Goal: Information Seeking & Learning: Find specific fact

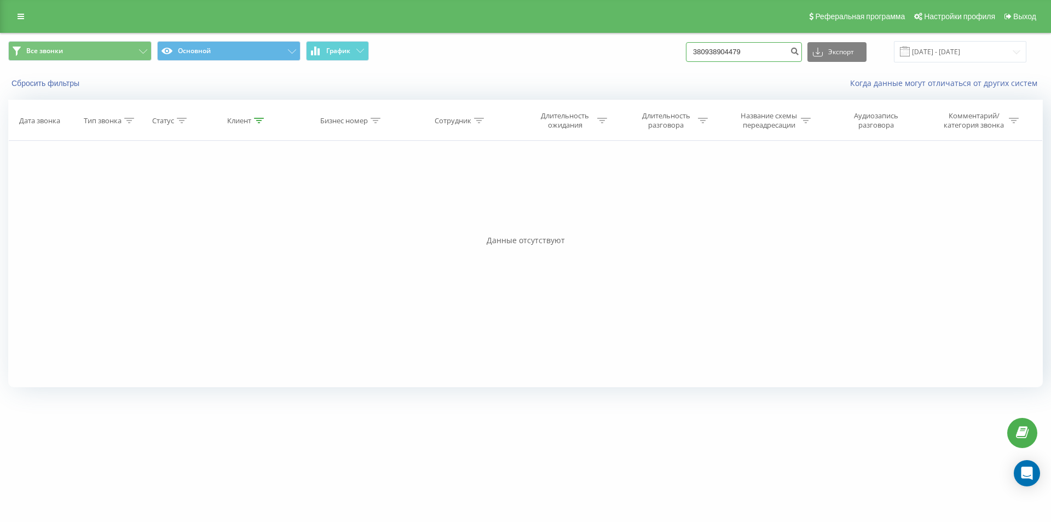
drag, startPoint x: 0, startPoint y: 0, endPoint x: 657, endPoint y: 64, distance: 660.2
click at [657, 64] on div "Все звонки Основной График 380938904479 Экспорт .csv .xls .xlsx 21.05.2025 - 21…" at bounding box center [526, 51] width 1050 height 37
paste input "[PHONE_NUMBER]"
type input "[PHONE_NUMBER]"
drag, startPoint x: 710, startPoint y: 53, endPoint x: 704, endPoint y: 53, distance: 6.0
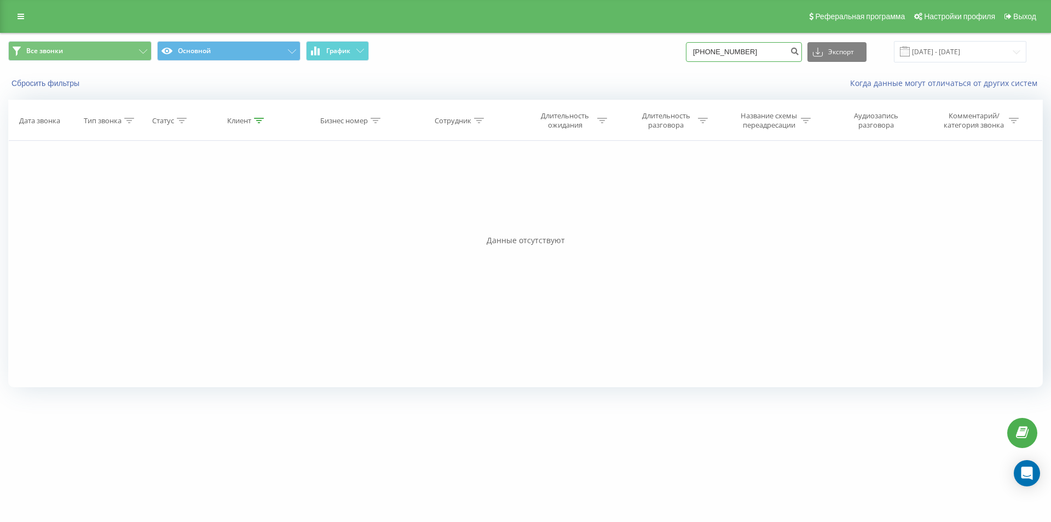
click at [704, 53] on input "[PHONE_NUMBER]" at bounding box center [744, 52] width 116 height 20
type input "380970664585"
drag, startPoint x: 760, startPoint y: 53, endPoint x: 681, endPoint y: 51, distance: 79.4
click at [681, 51] on div "Все звонки Основной График 380970664585 Экспорт .csv .xls .xlsx 21.05.2025 - 21…" at bounding box center [525, 51] width 1035 height 21
click at [763, 51] on input "380970664585" at bounding box center [744, 52] width 116 height 20
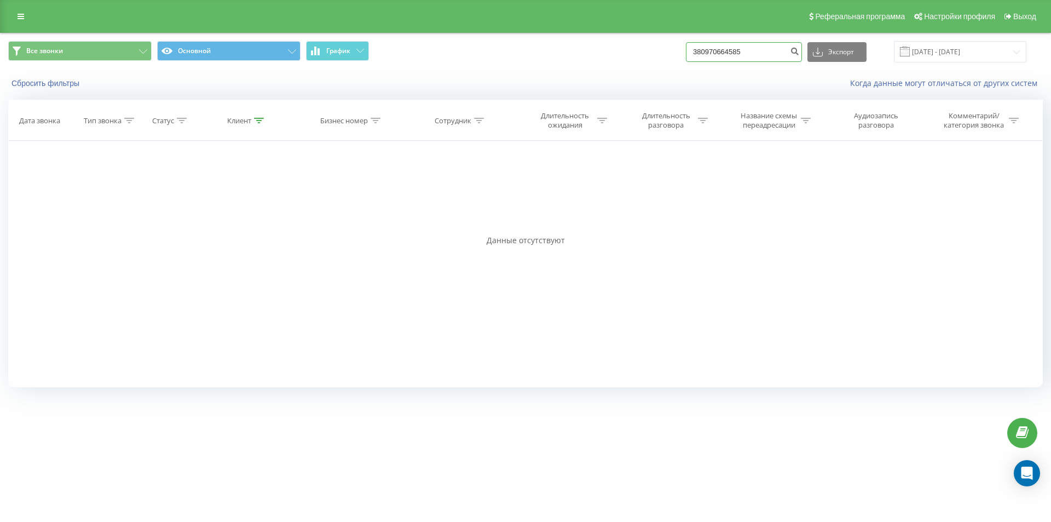
drag, startPoint x: 761, startPoint y: 48, endPoint x: 672, endPoint y: 53, distance: 88.9
click at [672, 53] on div "Все звонки Основной График 380970664585 Экспорт .csv .xls .xlsx 21.05.2025 - 21…" at bounding box center [525, 51] width 1035 height 21
paste input "67856899"
type input "380678568995"
click at [799, 51] on icon "submit" at bounding box center [794, 50] width 9 height 7
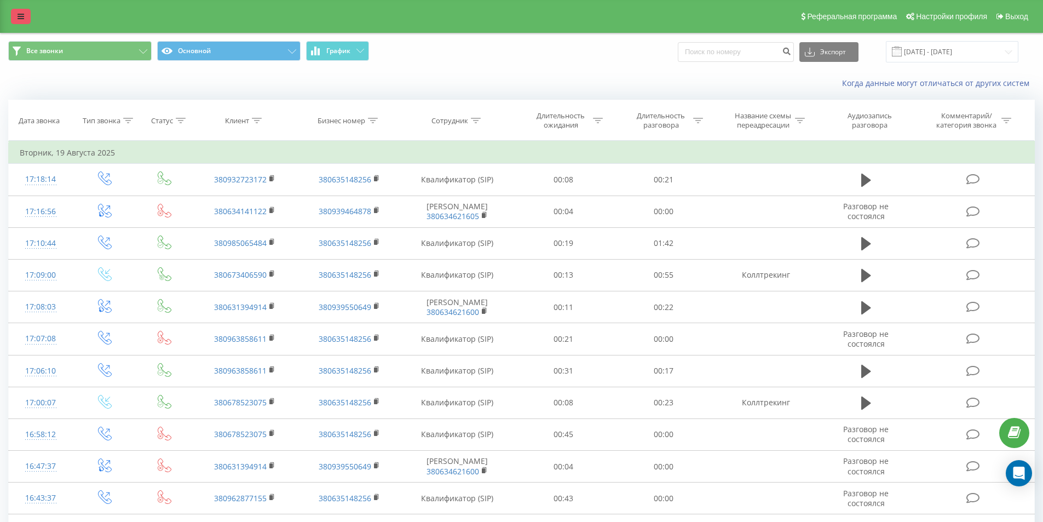
click at [20, 19] on icon at bounding box center [21, 17] width 7 height 8
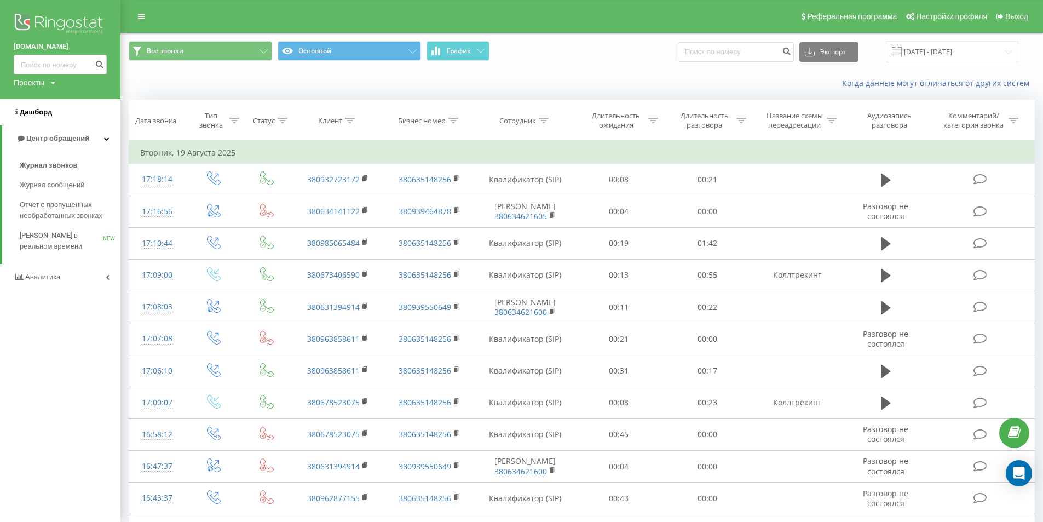
click at [34, 120] on link "Дашборд" at bounding box center [60, 112] width 120 height 26
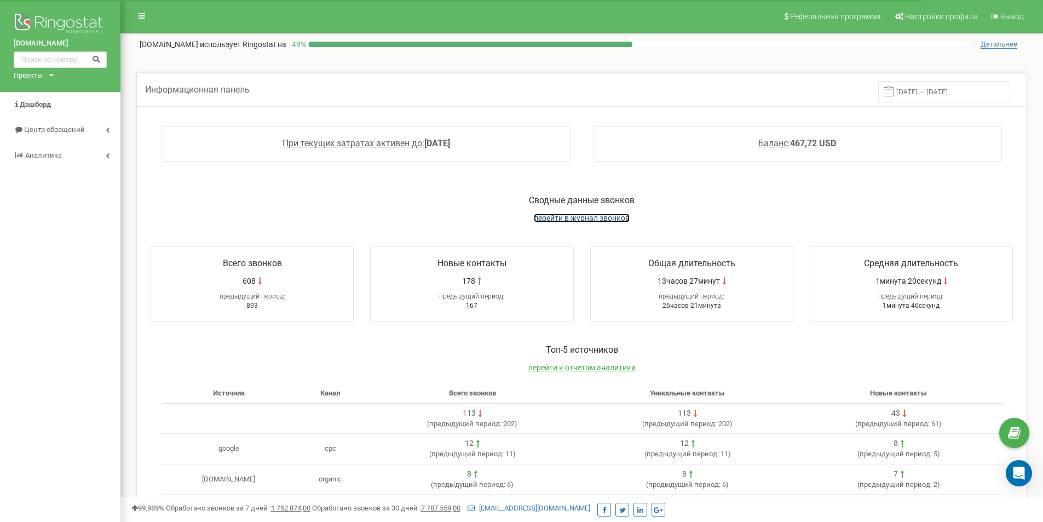
click at [584, 218] on span "перейти в журнал звонков" at bounding box center [582, 218] width 96 height 9
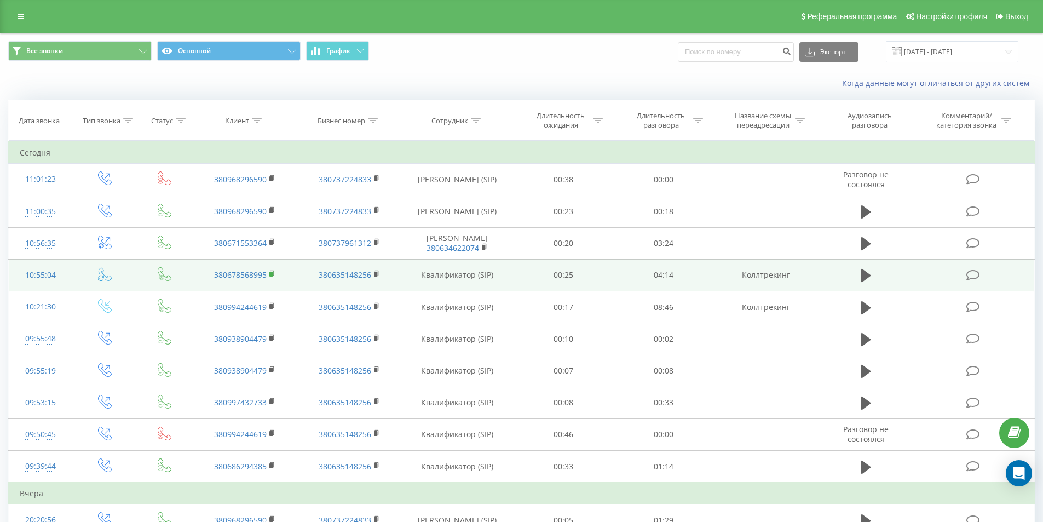
click at [269, 273] on icon at bounding box center [272, 274] width 6 height 8
click at [271, 273] on rect at bounding box center [270, 274] width 3 height 5
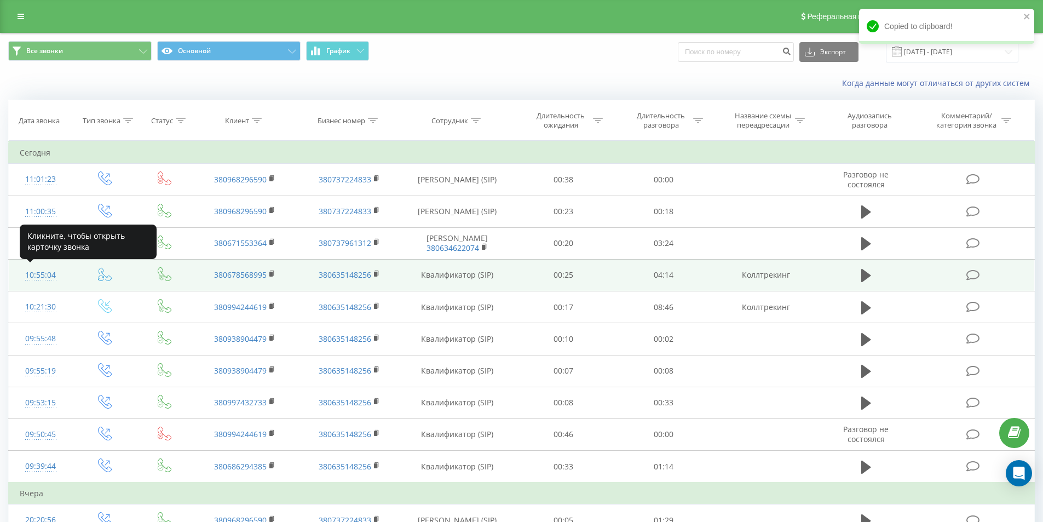
click at [51, 272] on div "10:55:04" at bounding box center [41, 274] width 42 height 21
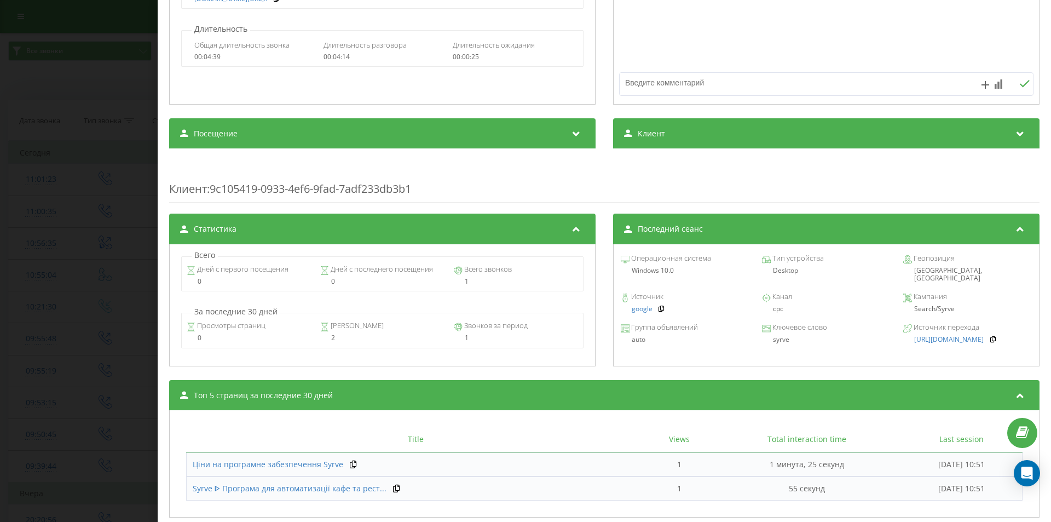
scroll to position [274, 0]
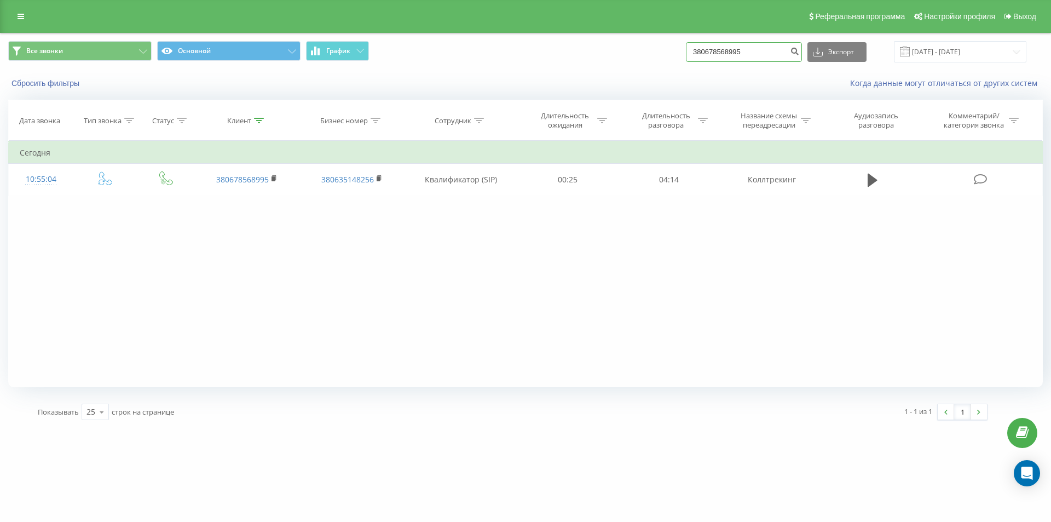
drag, startPoint x: 764, startPoint y: 59, endPoint x: 664, endPoint y: 59, distance: 100.8
click at [664, 59] on div "Все звонки Основной График 380678568995 Экспорт .csv .xls .xlsx 21.05.2025 - 21…" at bounding box center [525, 51] width 1035 height 21
type input "0730900001"
click at [799, 51] on icon "submit" at bounding box center [794, 50] width 9 height 7
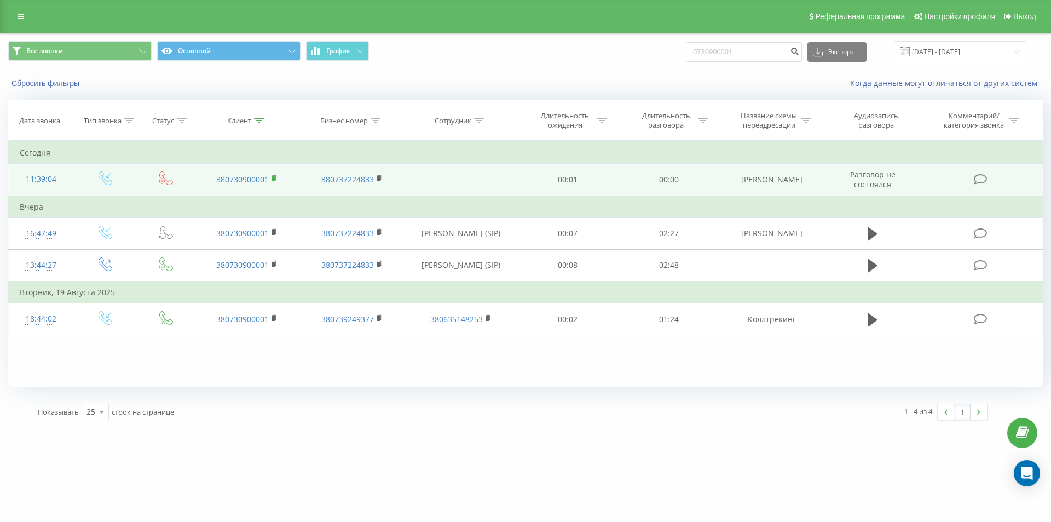
click at [273, 180] on rect at bounding box center [273, 178] width 3 height 5
click at [273, 177] on rect at bounding box center [273, 178] width 3 height 5
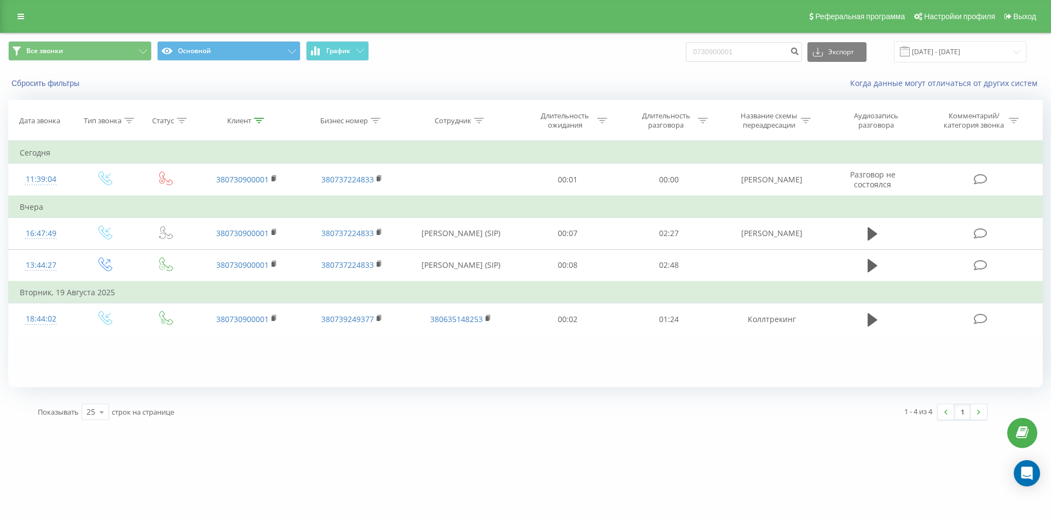
click at [273, 439] on div "[DOMAIN_NAME] 0730900001 Проекты [DOMAIN_NAME] Дашборд Центр обращений Журнал з…" at bounding box center [525, 261] width 1051 height 522
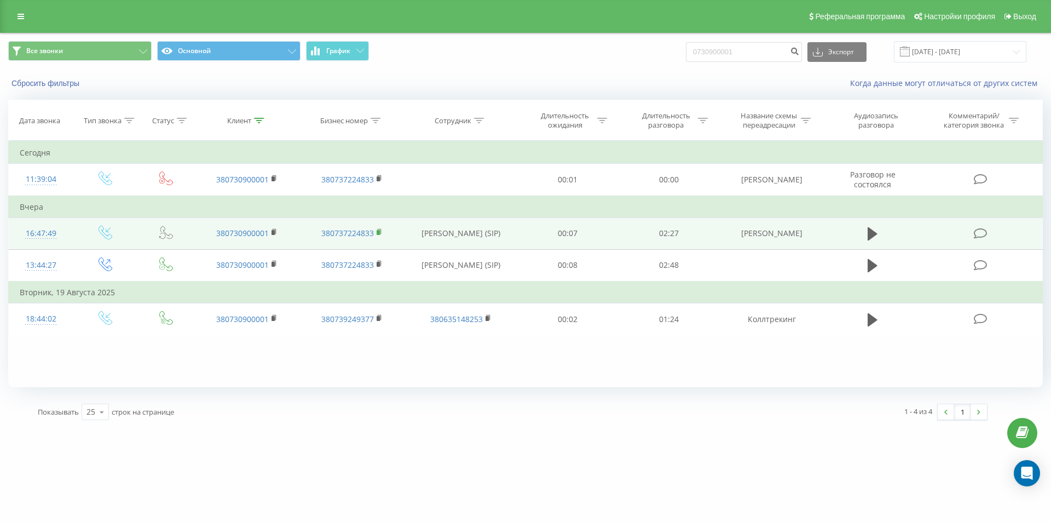
click at [379, 232] on rect at bounding box center [378, 232] width 3 height 5
